Goal: Find specific page/section: Find specific page/section

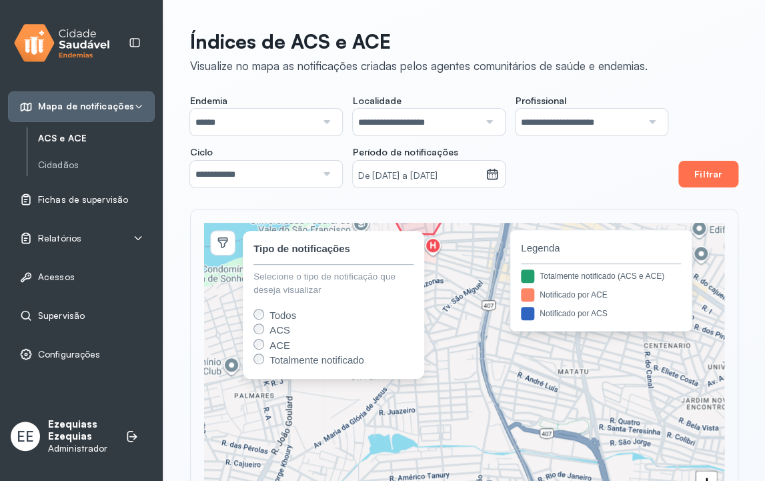
click at [709, 170] on button "Filtrar" at bounding box center [708, 174] width 60 height 27
click at [93, 235] on div "Relatórios" at bounding box center [81, 237] width 124 height 13
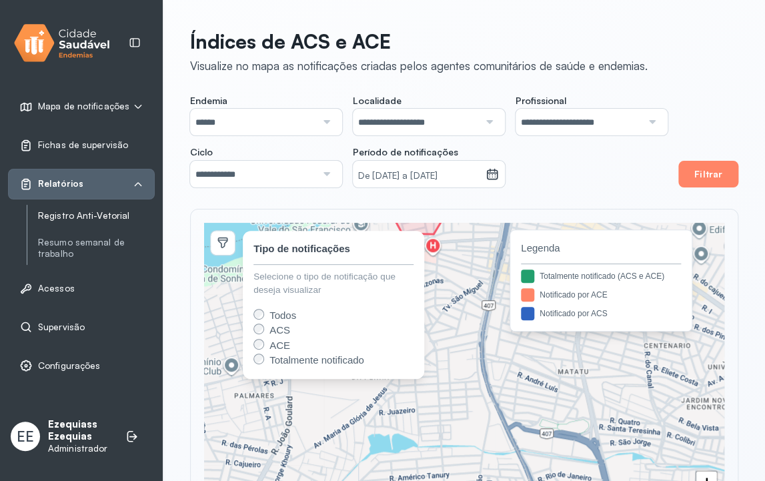
click at [71, 220] on link "Registro Anti-Vetorial" at bounding box center [96, 215] width 117 height 11
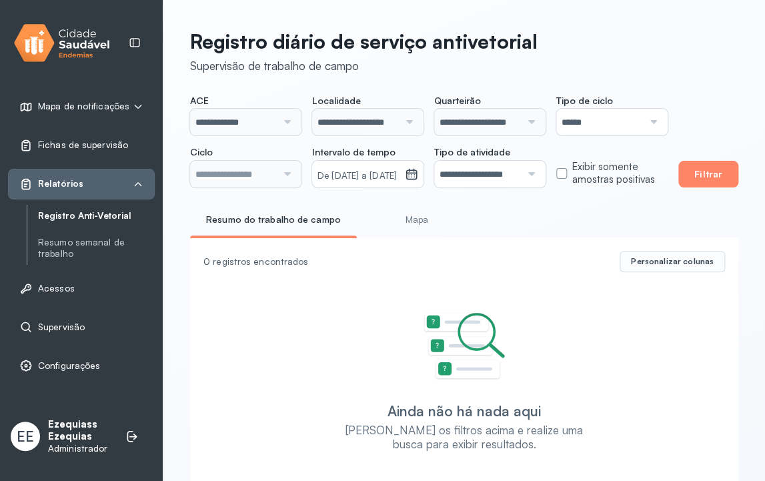
type input "**********"
click at [60, 245] on link "Resumo semanal de trabalho" at bounding box center [96, 248] width 117 height 23
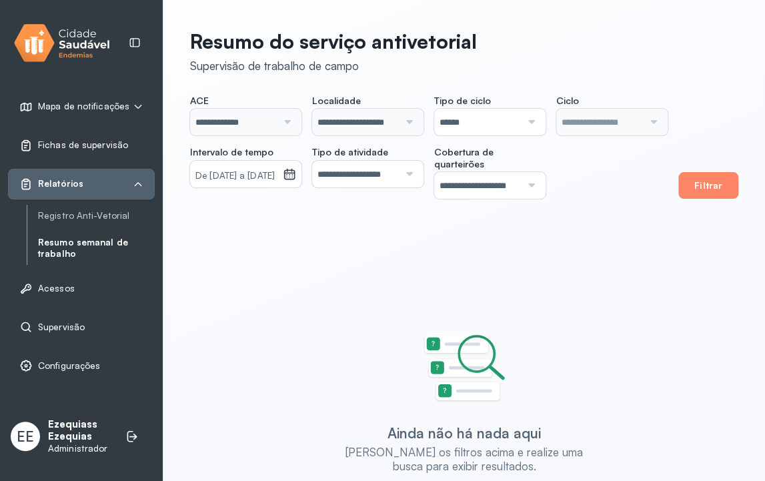
click at [78, 143] on span "Fichas de supervisão" at bounding box center [83, 144] width 90 height 11
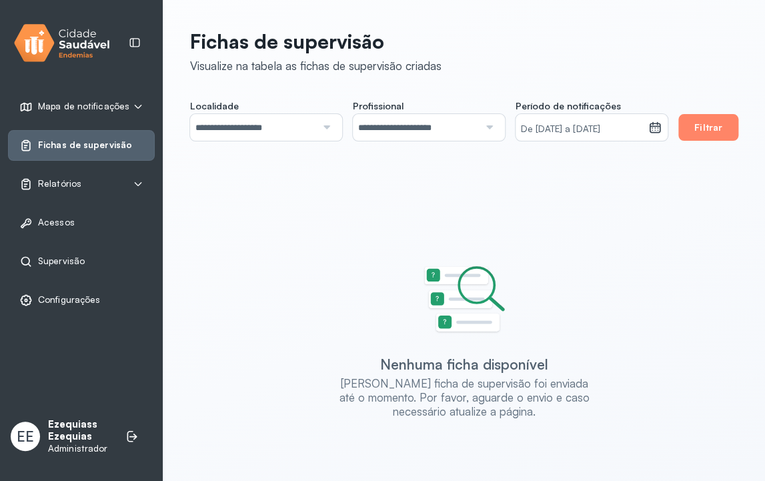
click at [98, 111] on span "Mapa de notificações" at bounding box center [83, 106] width 91 height 11
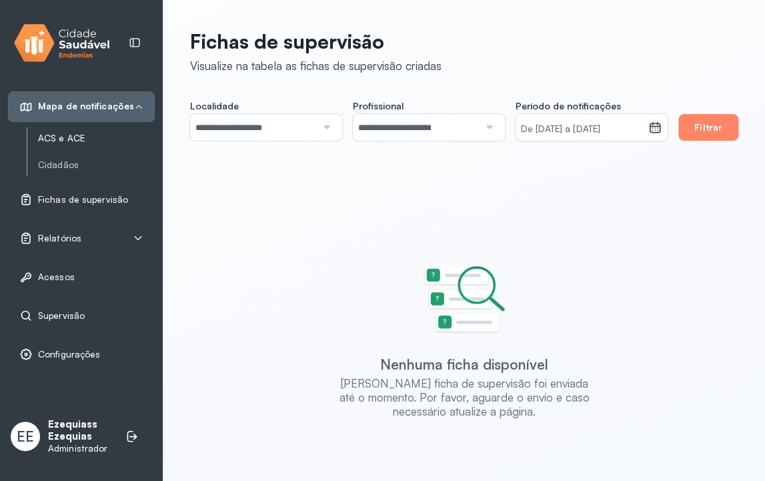
click at [71, 134] on link "ACS e ACE" at bounding box center [96, 138] width 117 height 11
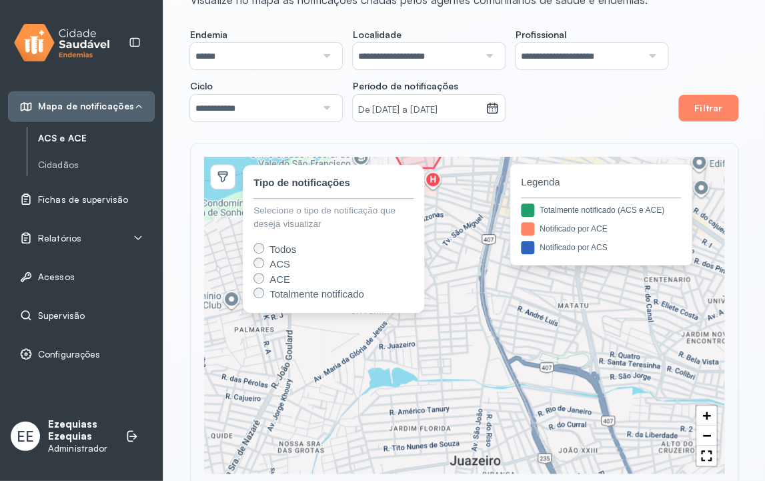
scroll to position [77, 0]
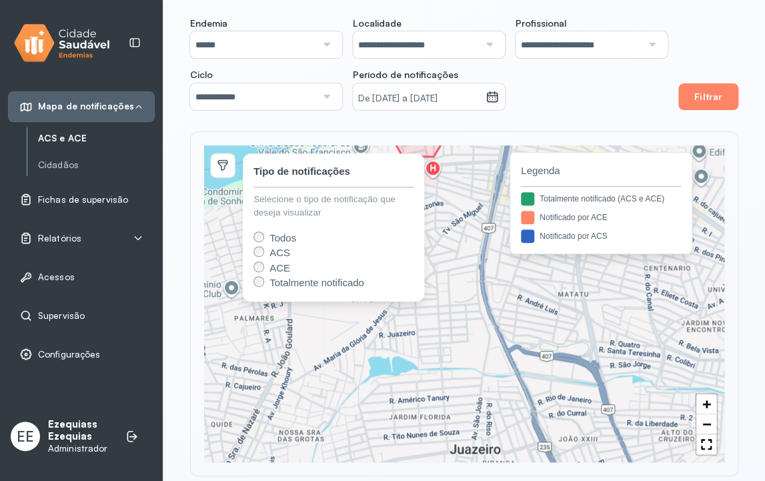
click at [64, 248] on div "Relatórios" at bounding box center [81, 238] width 147 height 31
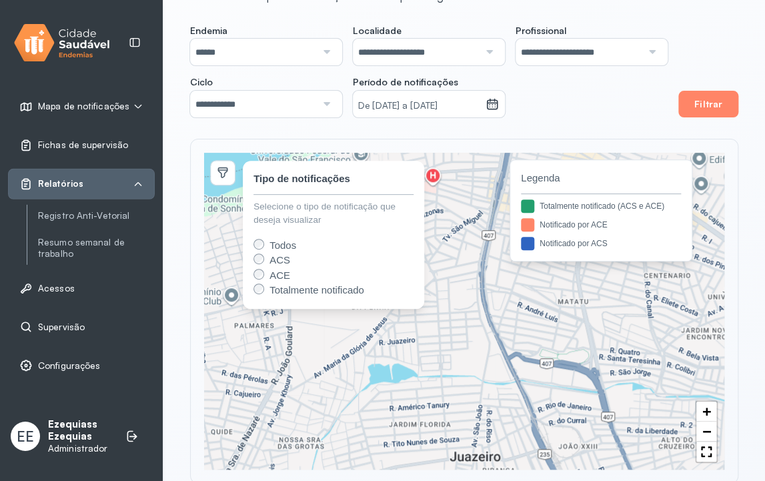
scroll to position [0, 0]
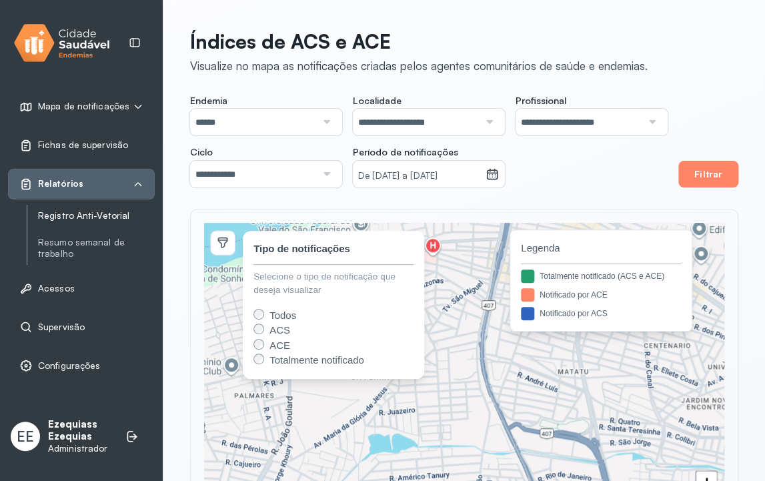
click at [86, 212] on link "Registro Anti-Vetorial" at bounding box center [96, 215] width 117 height 11
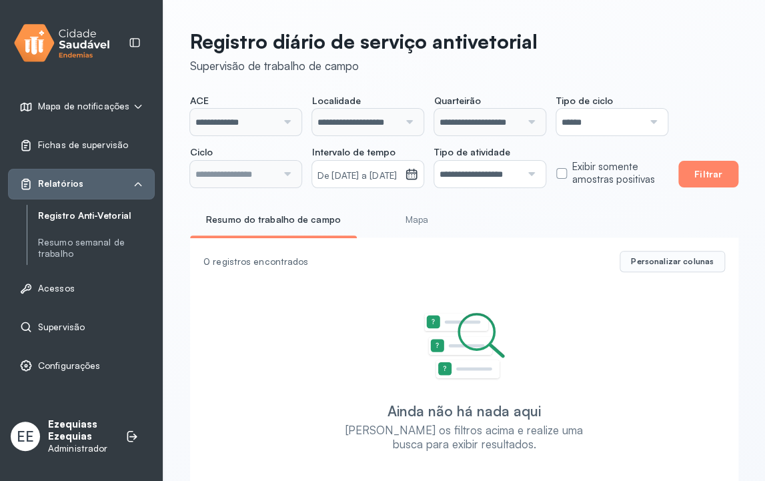
type input "**********"
click at [59, 322] on span "Supervisão" at bounding box center [61, 326] width 47 height 11
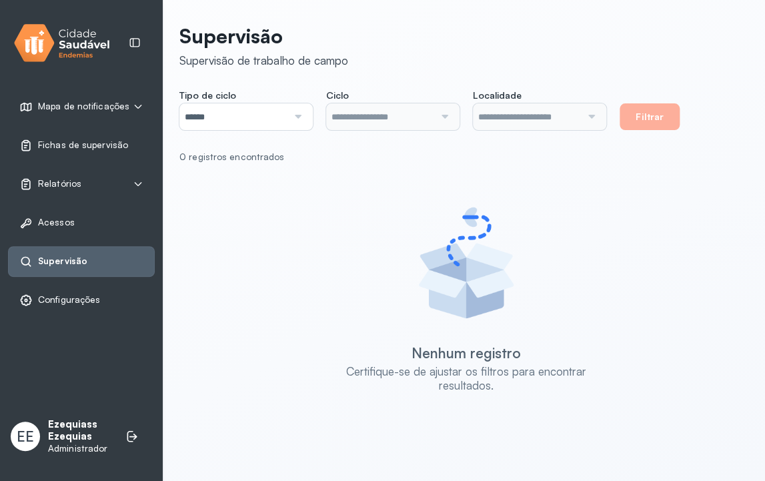
type input "**********"
click at [114, 114] on div "Mapa de notificações" at bounding box center [81, 106] width 147 height 31
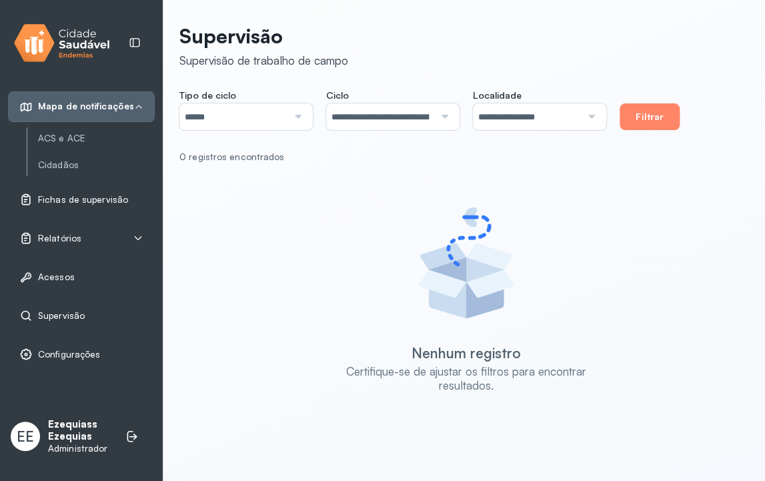
click at [109, 116] on div "Mapa de notificações" at bounding box center [81, 106] width 147 height 31
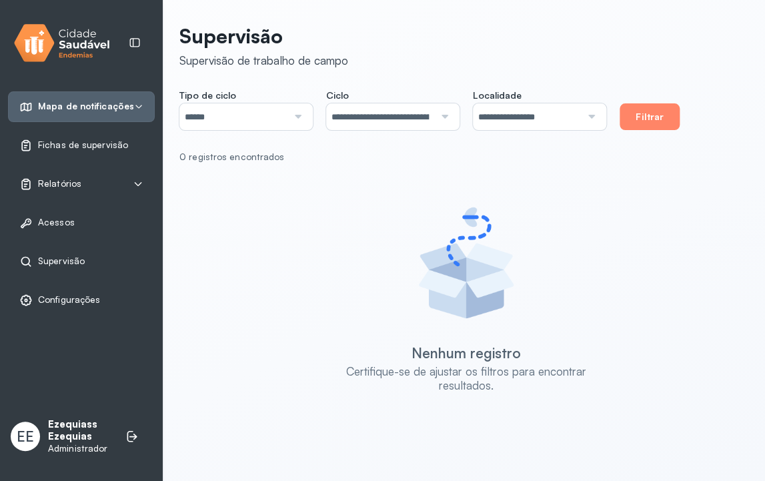
click at [89, 185] on div "Relatórios" at bounding box center [81, 183] width 124 height 13
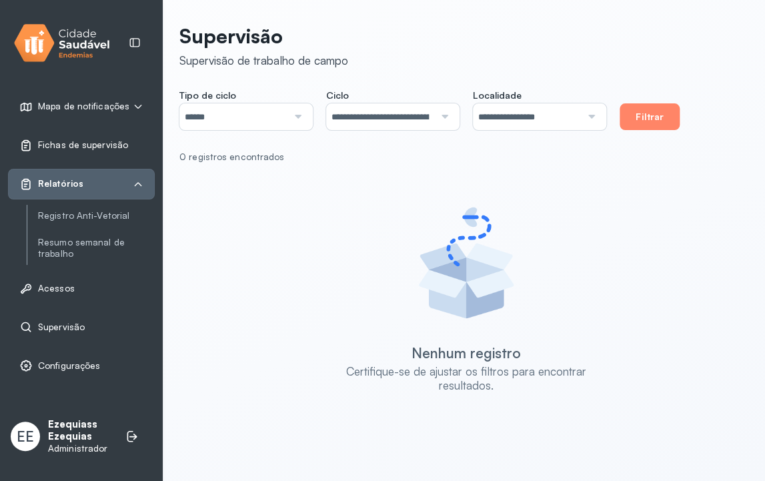
click at [90, 151] on div "Fichas de supervisão" at bounding box center [73, 145] width 109 height 13
